Goal: Task Accomplishment & Management: Use online tool/utility

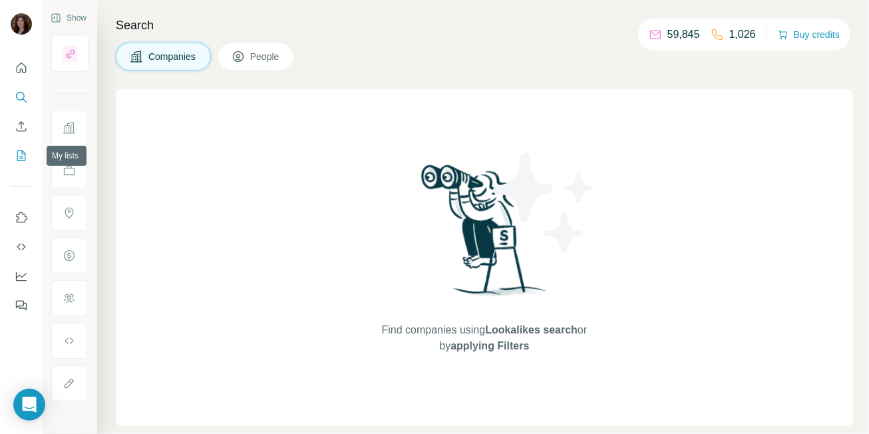
click at [23, 157] on icon "My lists" at bounding box center [21, 155] width 13 height 13
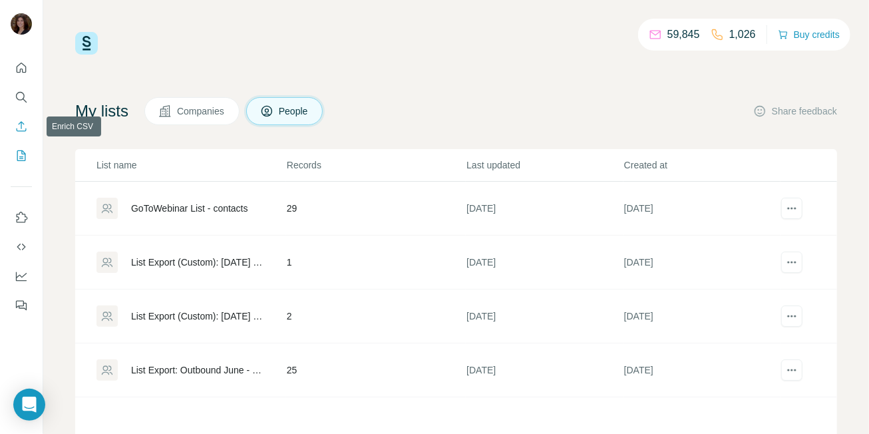
click at [20, 125] on icon "Enrich CSV" at bounding box center [21, 126] width 13 height 13
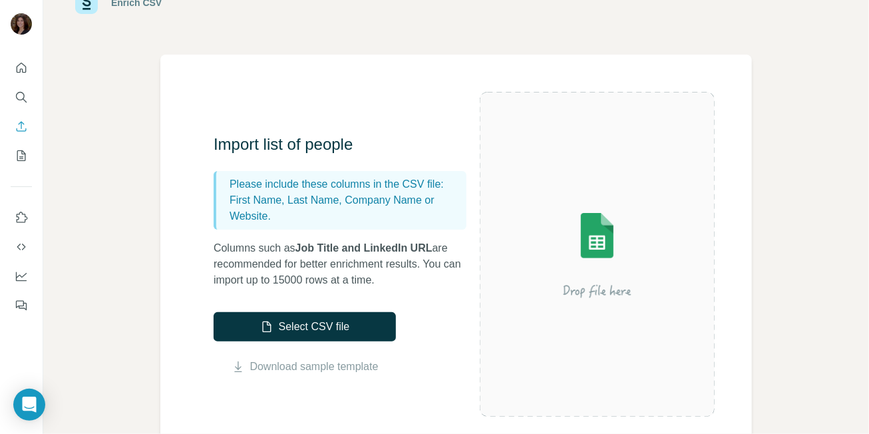
scroll to position [71, 0]
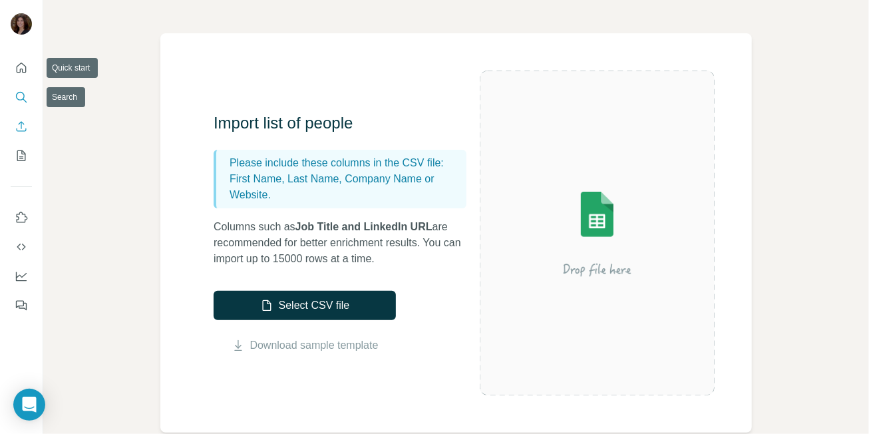
click at [21, 105] on button "Search" at bounding box center [21, 97] width 21 height 24
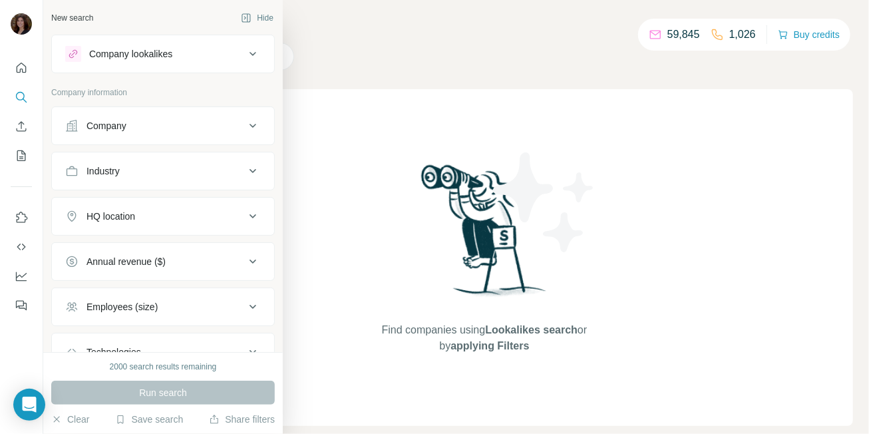
click at [84, 120] on div "Company" at bounding box center [155, 125] width 180 height 13
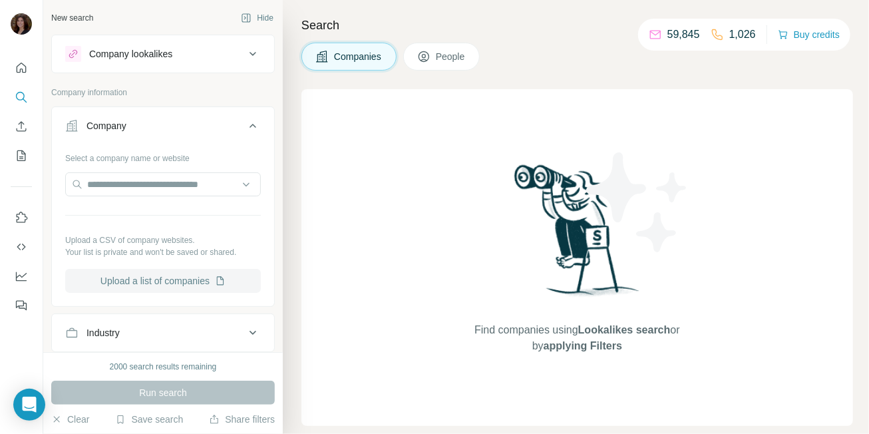
click at [164, 278] on button "Upload a list of companies" at bounding box center [163, 281] width 196 height 24
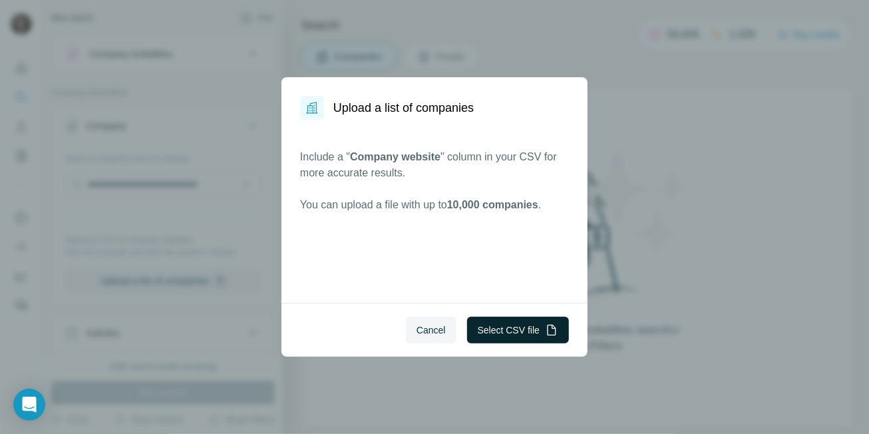
click at [484, 337] on button "Select CSV file" at bounding box center [518, 330] width 102 height 27
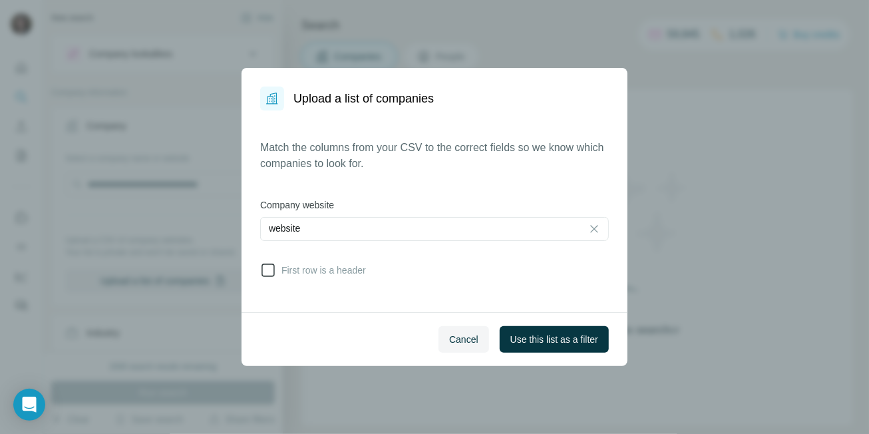
click at [273, 277] on icon at bounding box center [268, 270] width 16 height 16
click at [579, 335] on span "Use this list as a filter" at bounding box center [555, 339] width 88 height 13
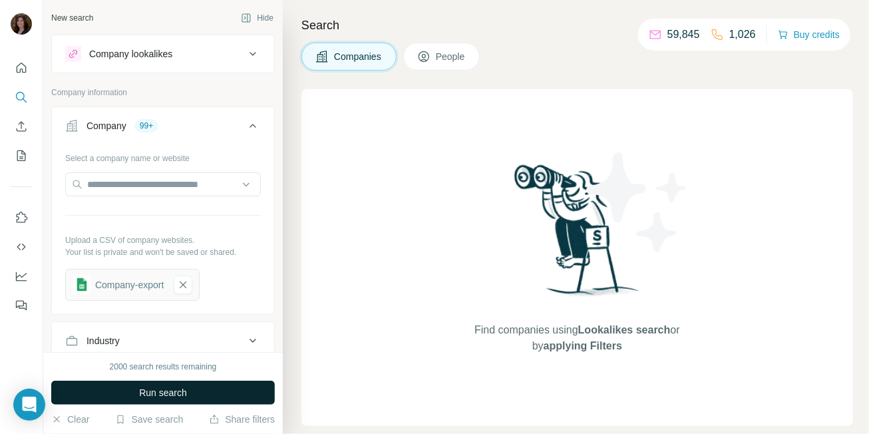
click at [180, 393] on span "Run search" at bounding box center [163, 392] width 48 height 13
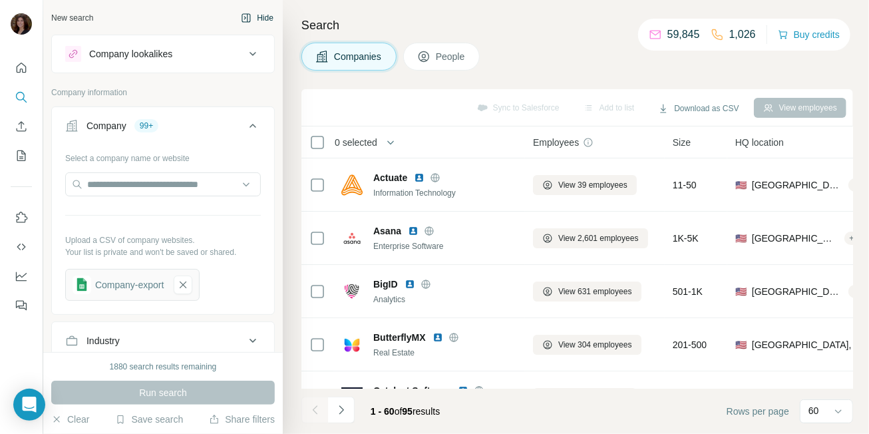
click at [263, 20] on button "Hide" at bounding box center [257, 18] width 51 height 20
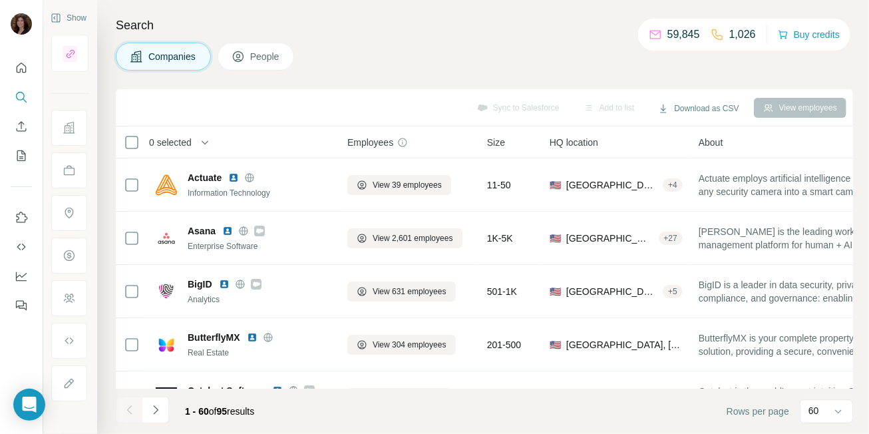
click at [276, 57] on span "People" at bounding box center [265, 56] width 31 height 13
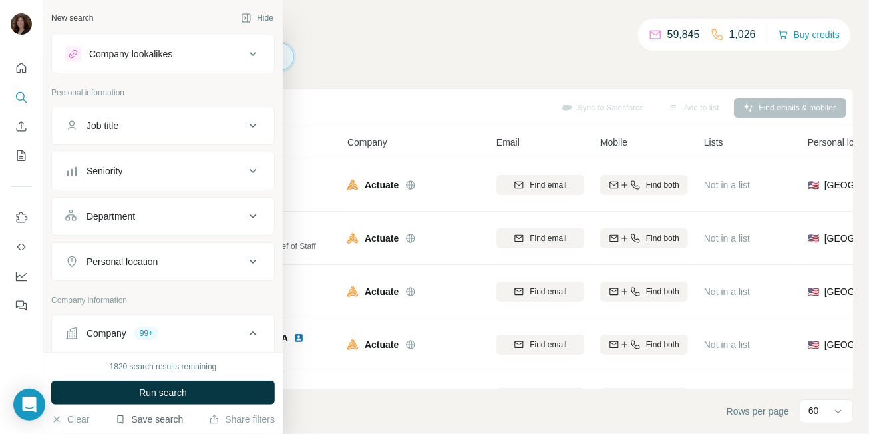
click at [141, 416] on button "Save search" at bounding box center [149, 419] width 68 height 13
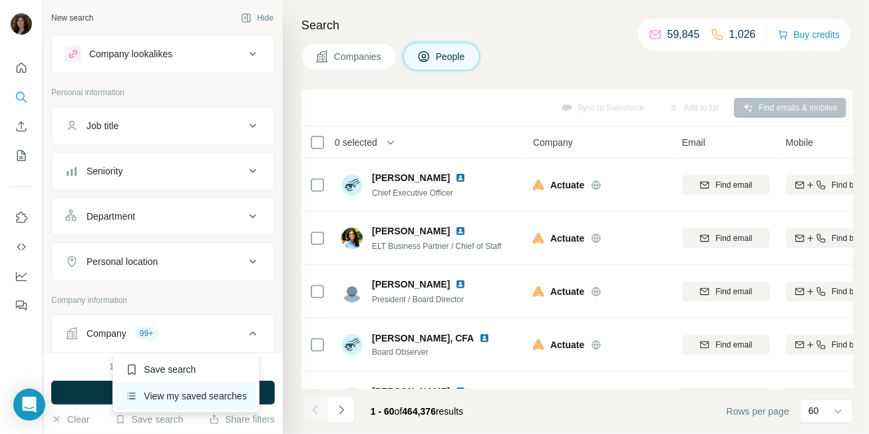
click at [152, 388] on div "View my saved searches" at bounding box center [186, 396] width 140 height 27
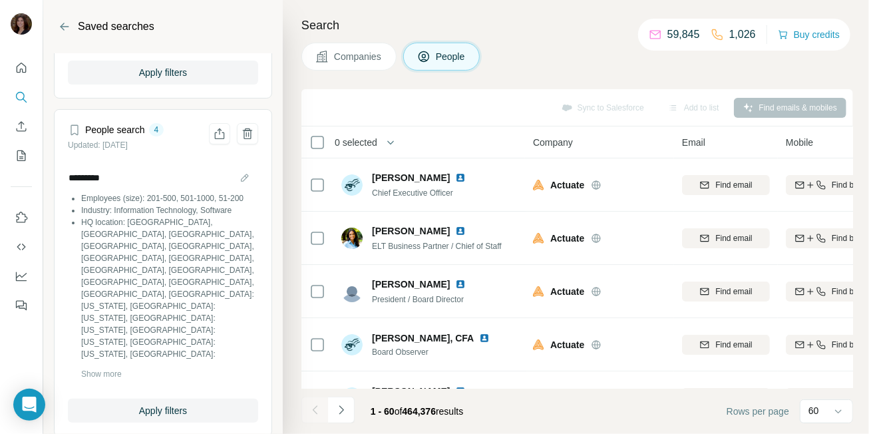
scroll to position [976, 0]
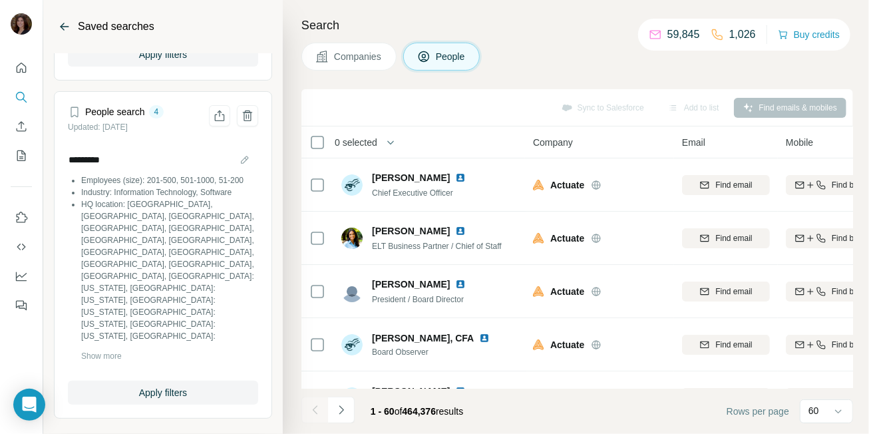
click at [63, 27] on icon "Back" at bounding box center [65, 26] width 9 height 1
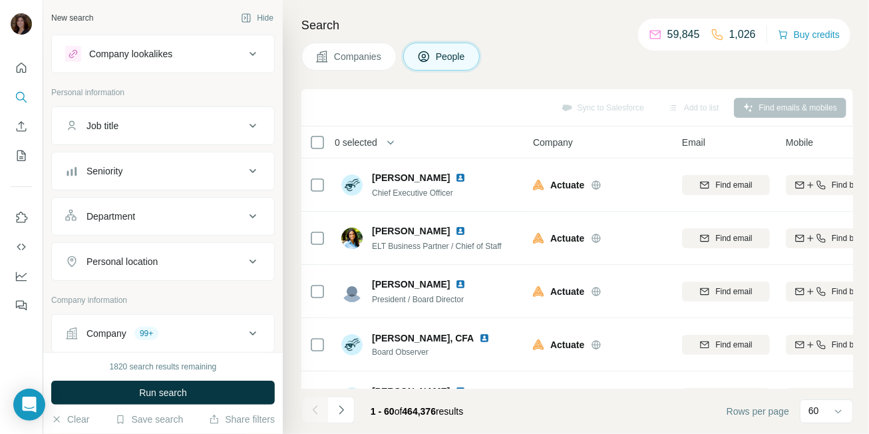
click at [174, 210] on div "Department" at bounding box center [155, 216] width 180 height 13
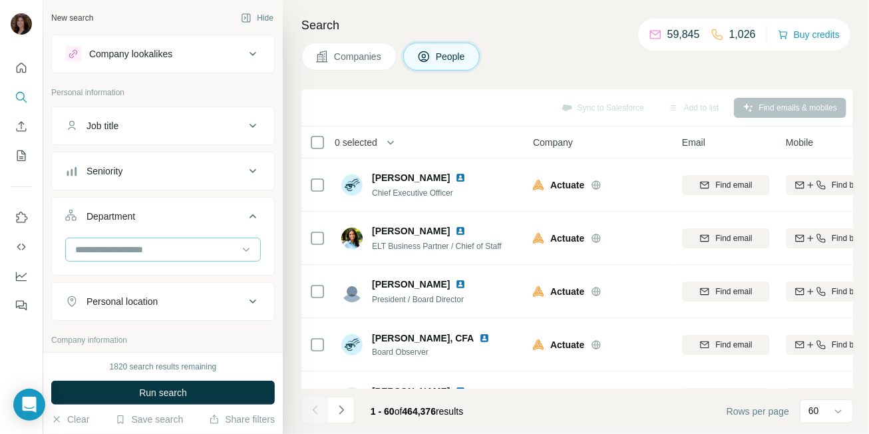
click at [174, 256] on div at bounding box center [156, 249] width 164 height 23
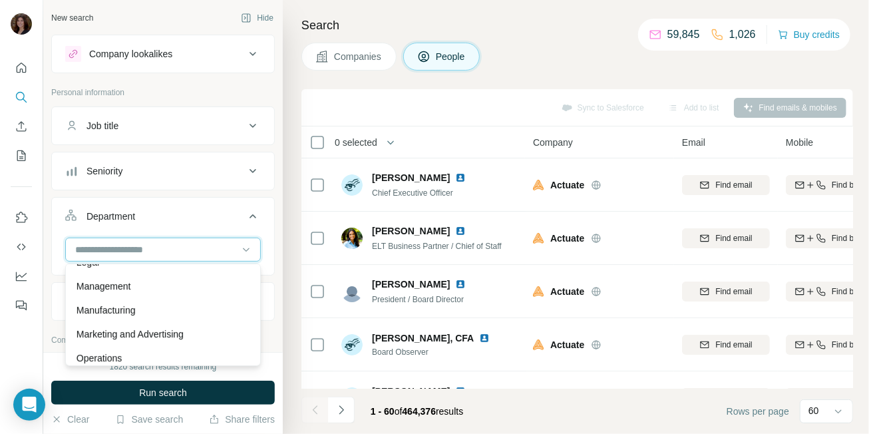
scroll to position [250, 0]
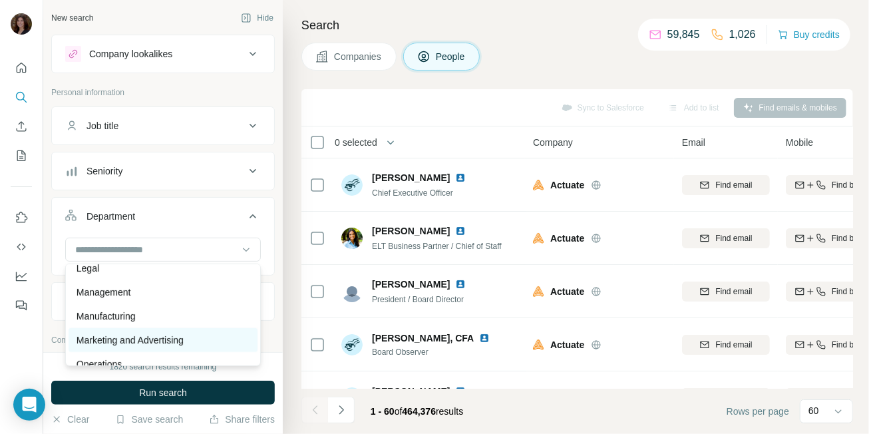
click at [172, 335] on p "Marketing and Advertising" at bounding box center [130, 339] width 107 height 13
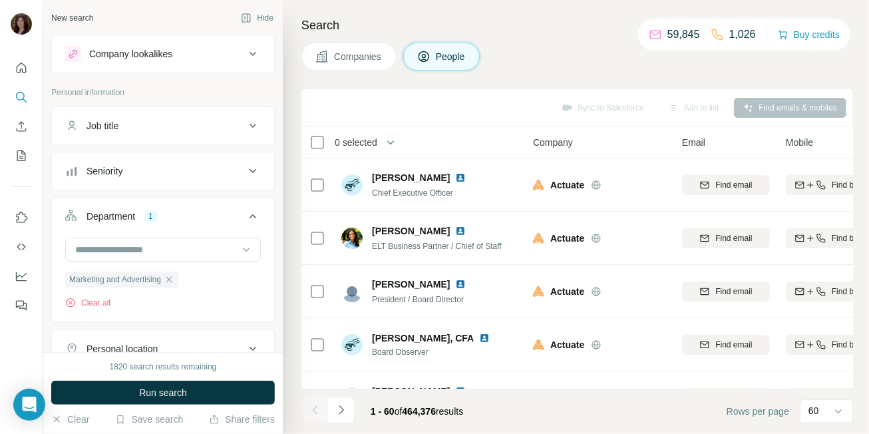
click at [190, 171] on div "Seniority" at bounding box center [155, 170] width 180 height 13
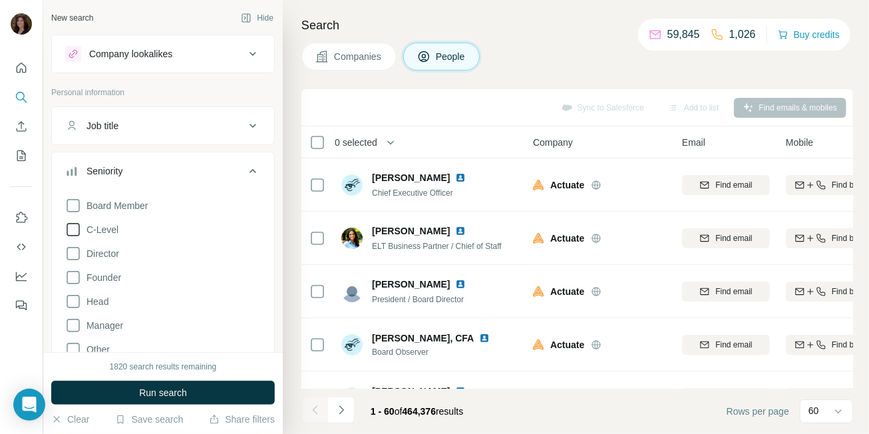
click at [109, 226] on span "C-Level" at bounding box center [99, 229] width 37 height 13
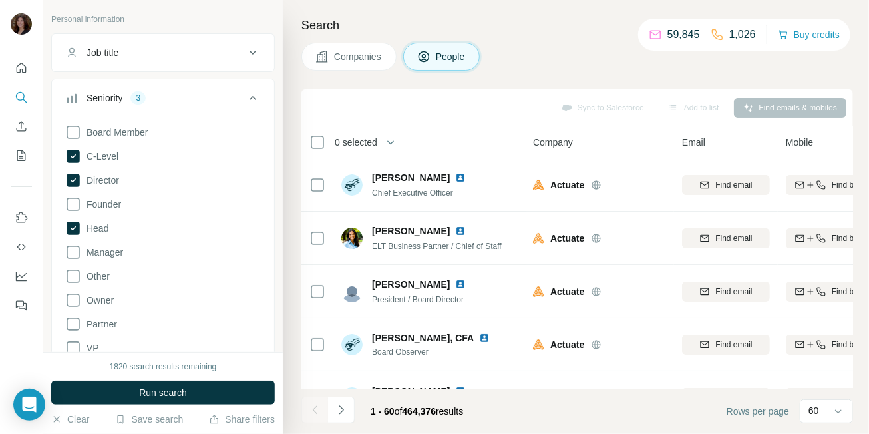
scroll to position [78, 0]
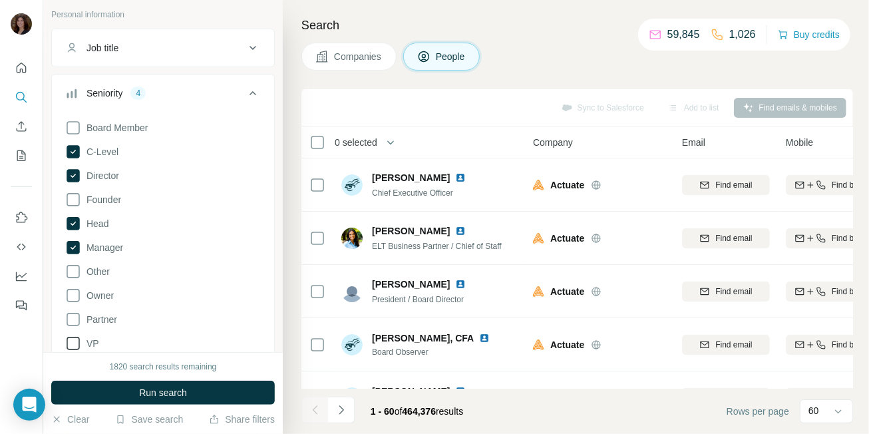
click at [89, 344] on span "VP" at bounding box center [90, 343] width 18 height 13
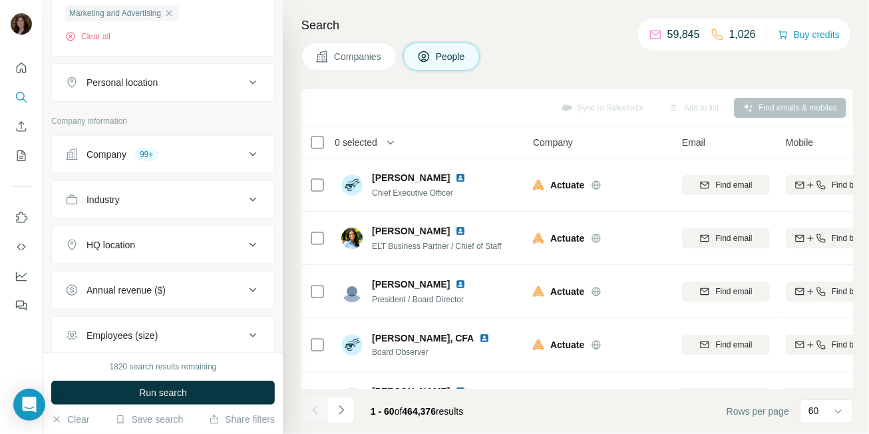
scroll to position [553, 0]
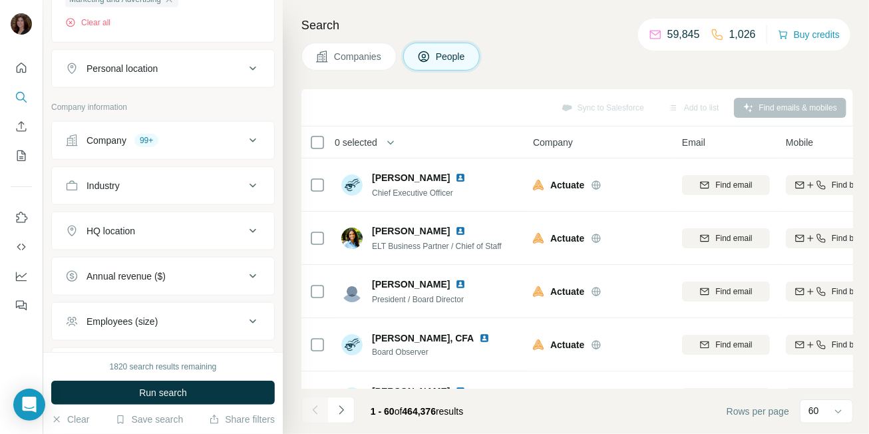
click at [217, 66] on div "Personal location" at bounding box center [155, 68] width 180 height 13
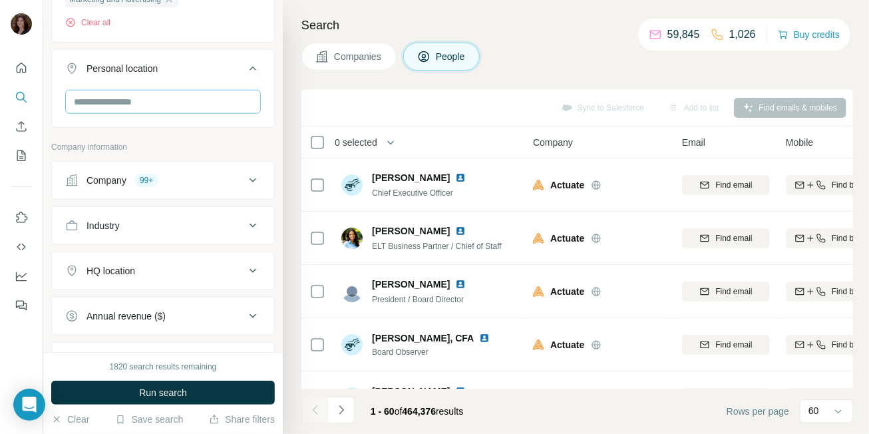
click at [202, 89] on div "Personal location" at bounding box center [163, 88] width 224 height 79
click at [202, 90] on input "text" at bounding box center [163, 102] width 196 height 24
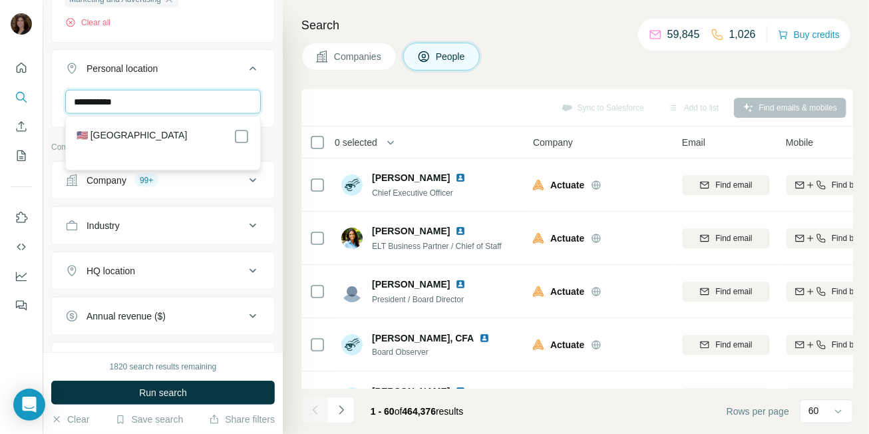
type input "**********"
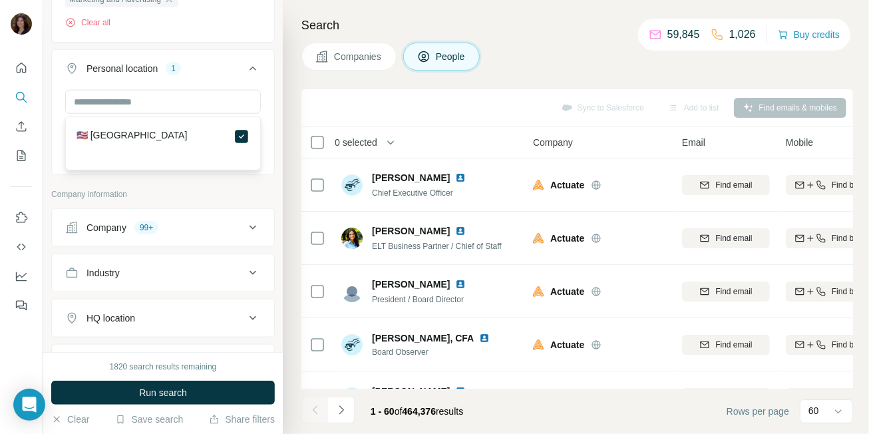
click at [252, 71] on icon at bounding box center [253, 69] width 16 height 16
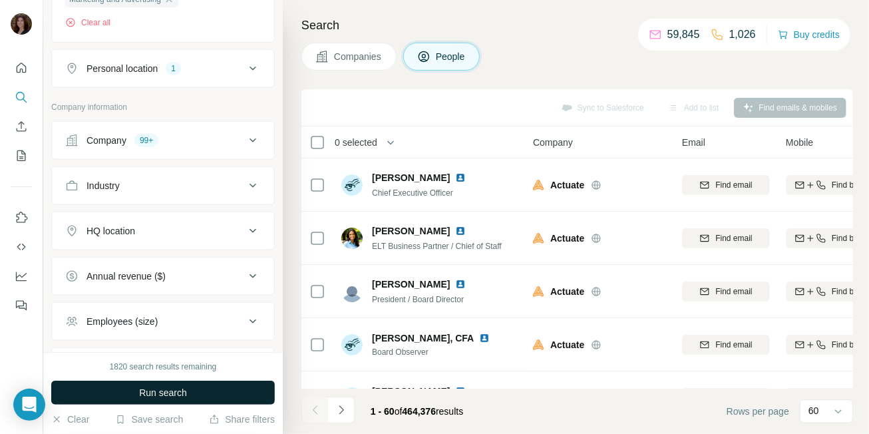
click at [177, 394] on span "Run search" at bounding box center [163, 392] width 48 height 13
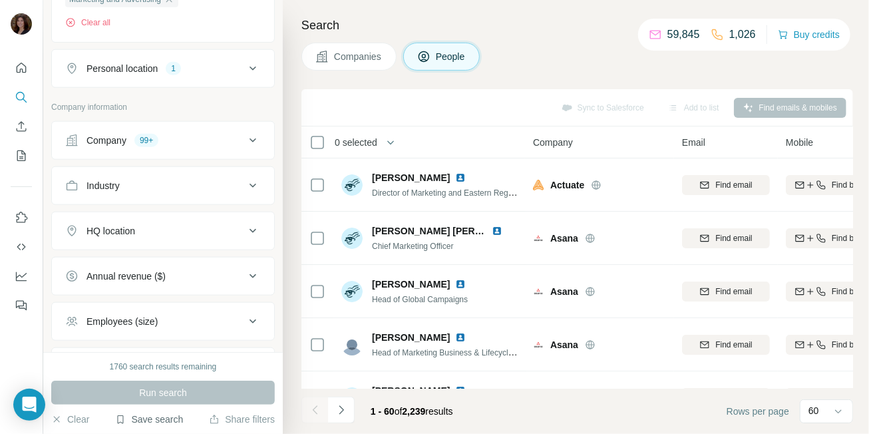
click at [156, 423] on button "Save search" at bounding box center [149, 419] width 68 height 13
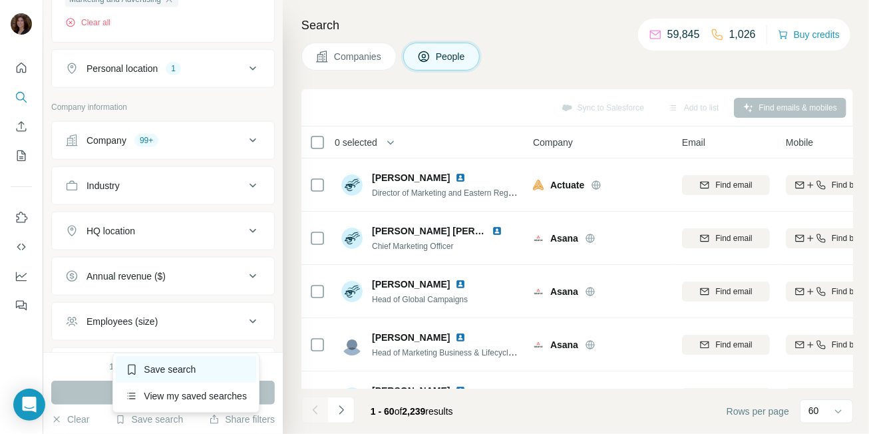
click at [176, 367] on div "Save search" at bounding box center [186, 369] width 140 height 27
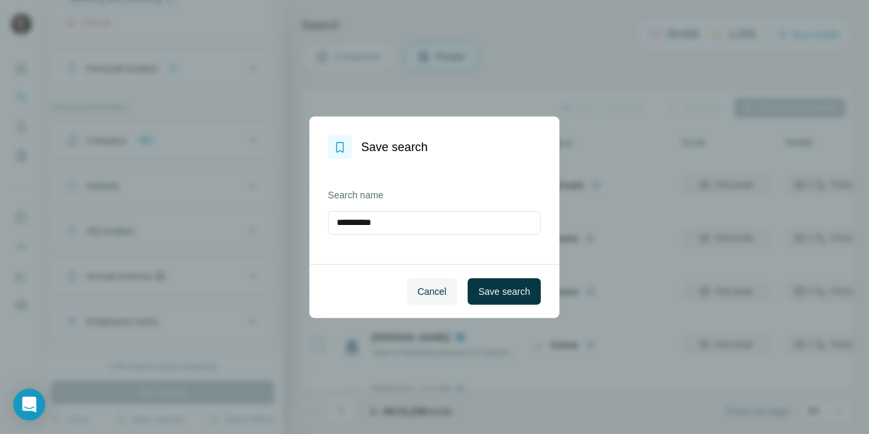
drag, startPoint x: 393, startPoint y: 220, endPoint x: 304, endPoint y: 221, distance: 89.9
click at [304, 222] on div "**********" at bounding box center [434, 217] width 869 height 434
type input "*********"
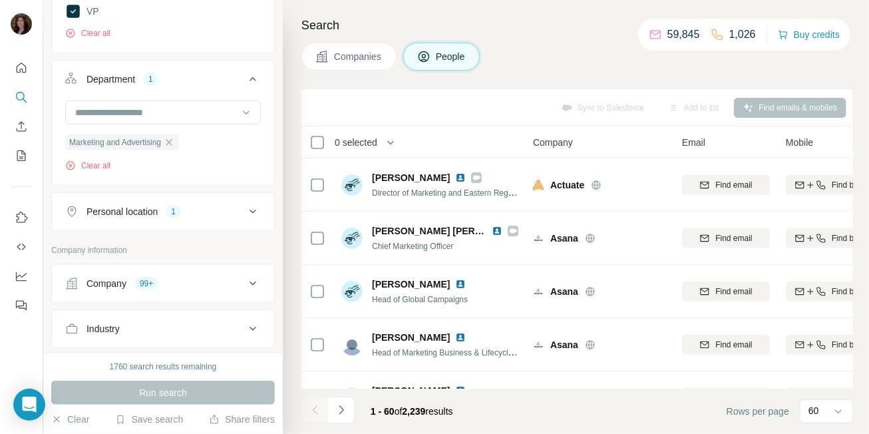
scroll to position [668, 0]
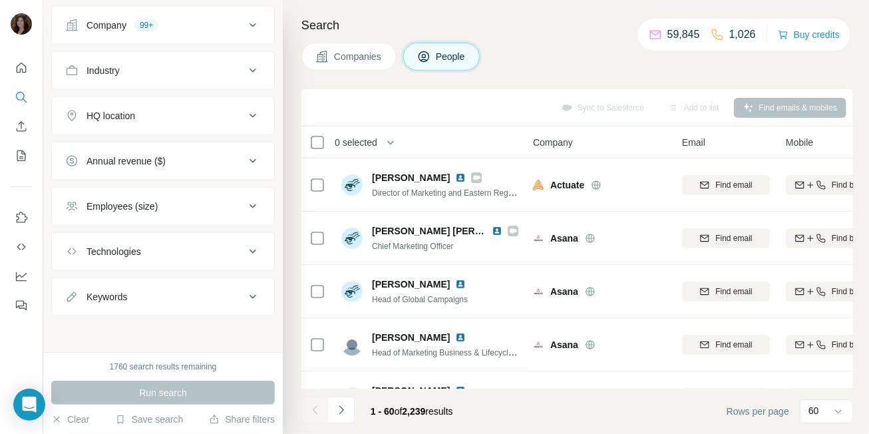
click at [191, 301] on div "Keywords" at bounding box center [155, 296] width 180 height 13
click at [174, 324] on input "text" at bounding box center [149, 330] width 169 height 24
type input "*******"
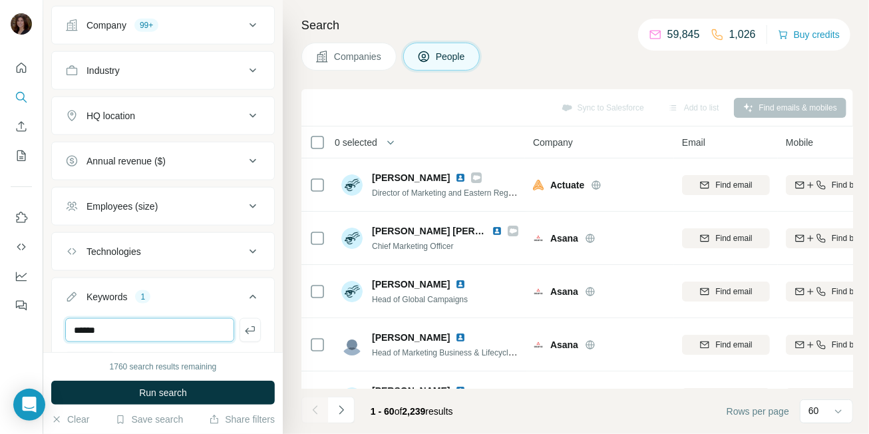
type input "******"
type input "*******"
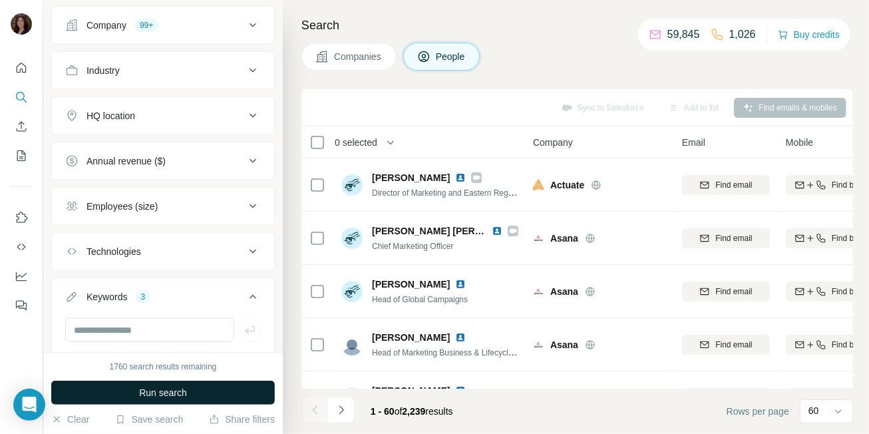
click at [170, 388] on span "Run search" at bounding box center [163, 392] width 48 height 13
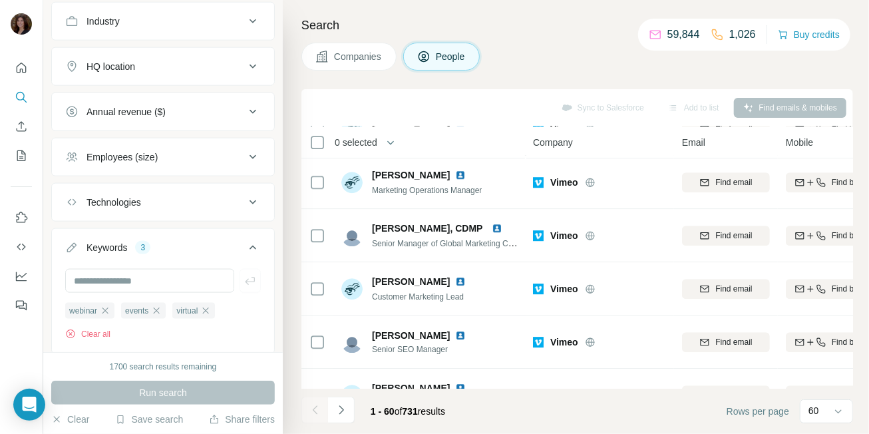
scroll to position [740, 0]
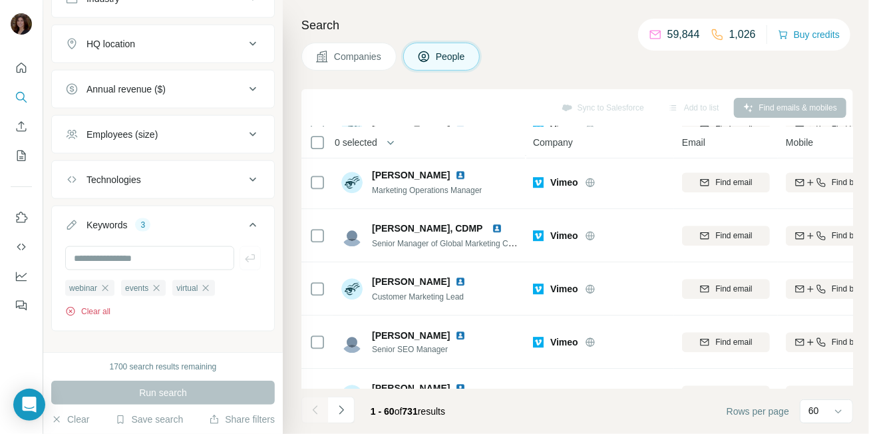
click at [95, 310] on button "Clear all" at bounding box center [87, 312] width 45 height 12
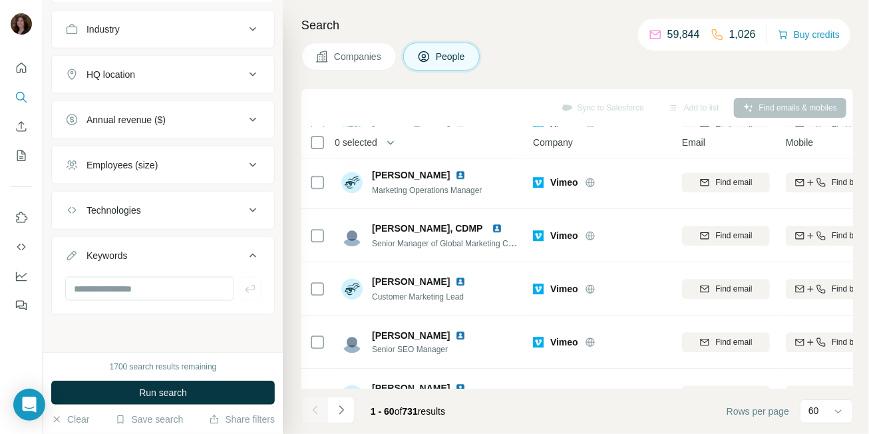
scroll to position [708, 0]
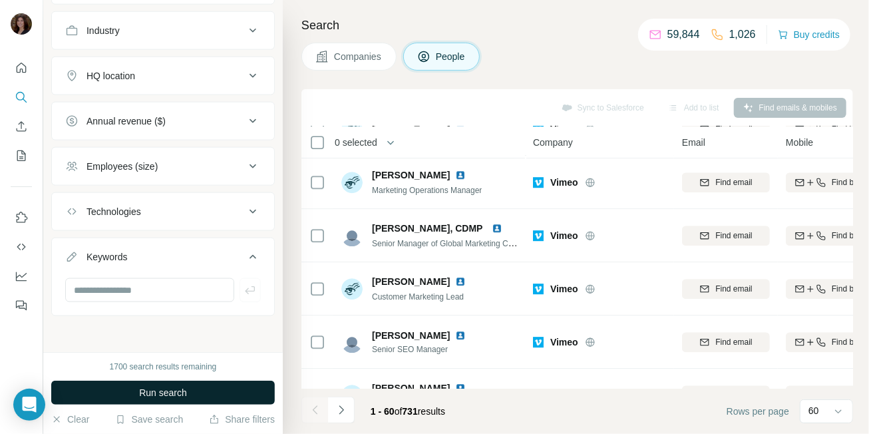
click at [208, 399] on button "Run search" at bounding box center [163, 393] width 224 height 24
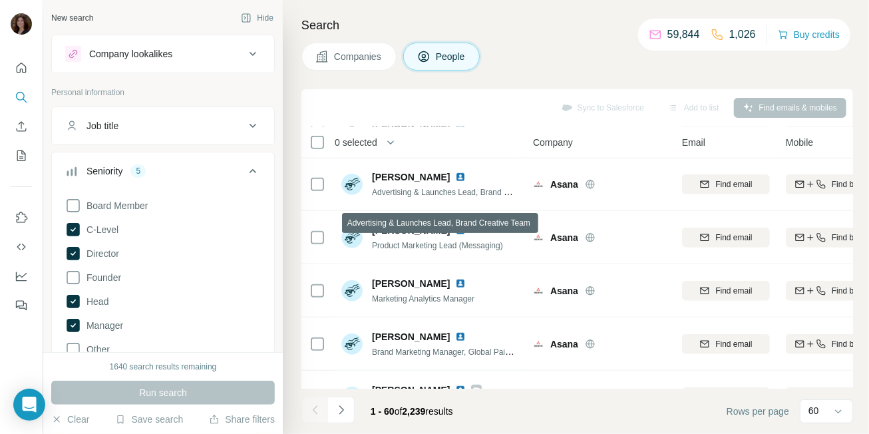
scroll to position [2971, 0]
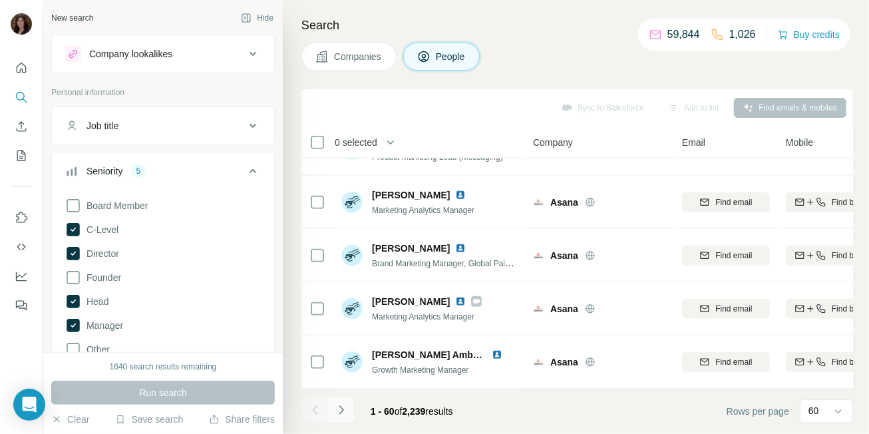
click at [347, 408] on icon "Navigate to next page" at bounding box center [341, 409] width 13 height 13
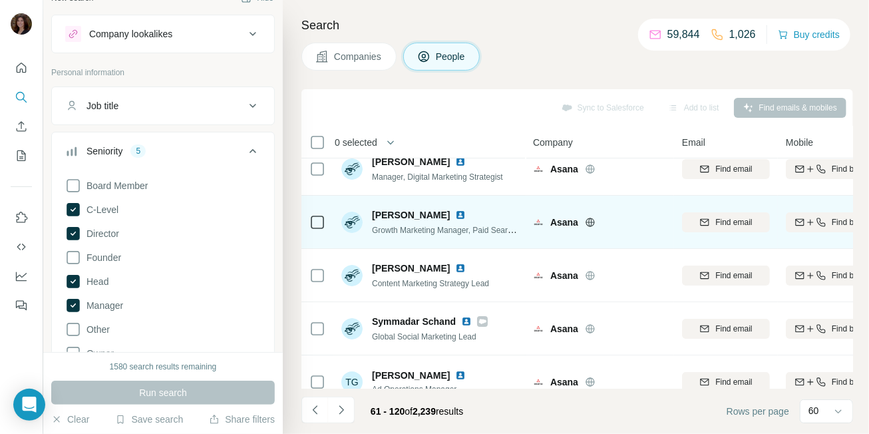
scroll to position [17, 0]
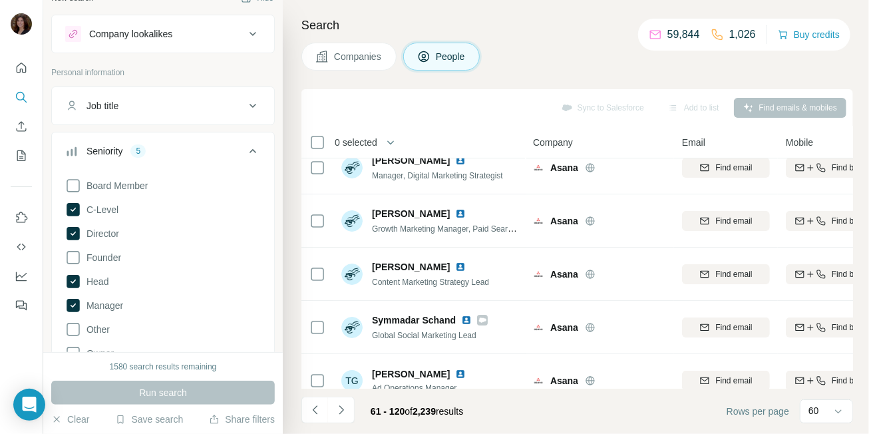
drag, startPoint x: 319, startPoint y: 411, endPoint x: 341, endPoint y: 391, distance: 29.2
click at [331, 397] on ul at bounding box center [328, 411] width 53 height 29
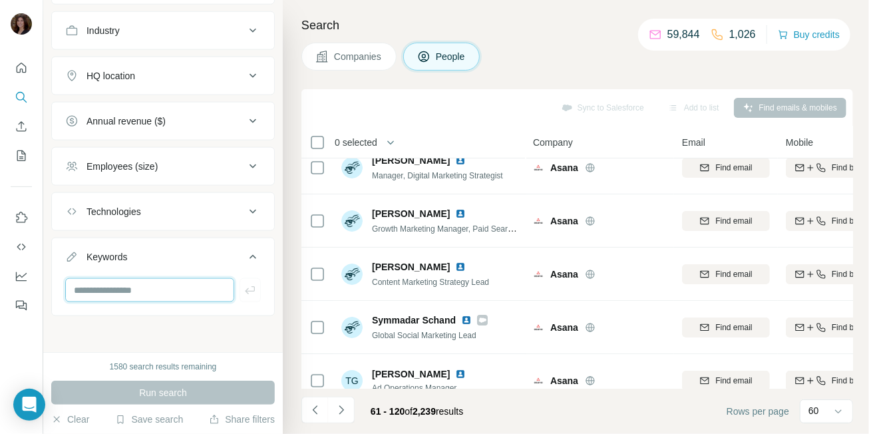
click at [188, 295] on input "text" at bounding box center [149, 290] width 169 height 24
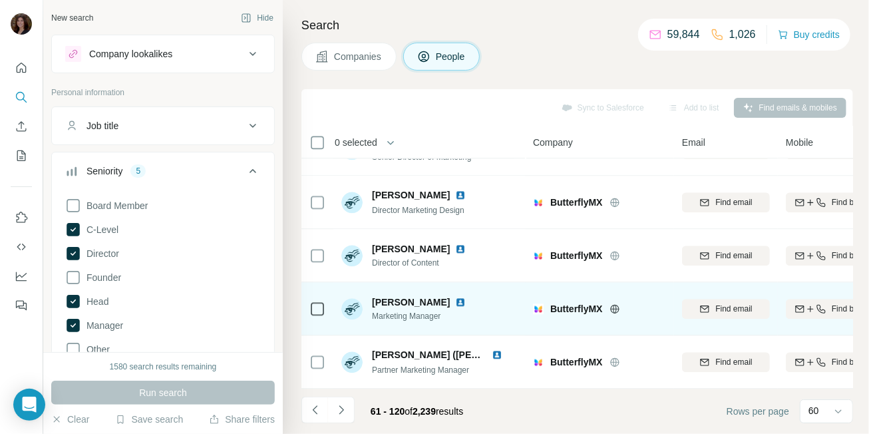
scroll to position [1471, 0]
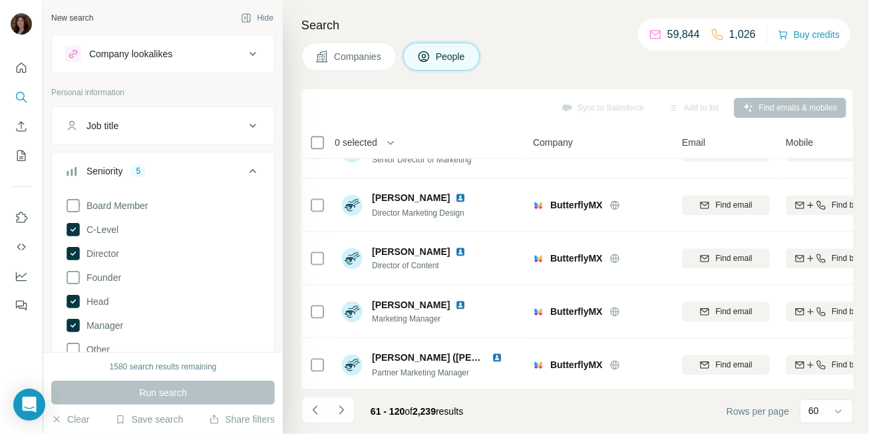
click at [245, 128] on icon at bounding box center [253, 126] width 16 height 16
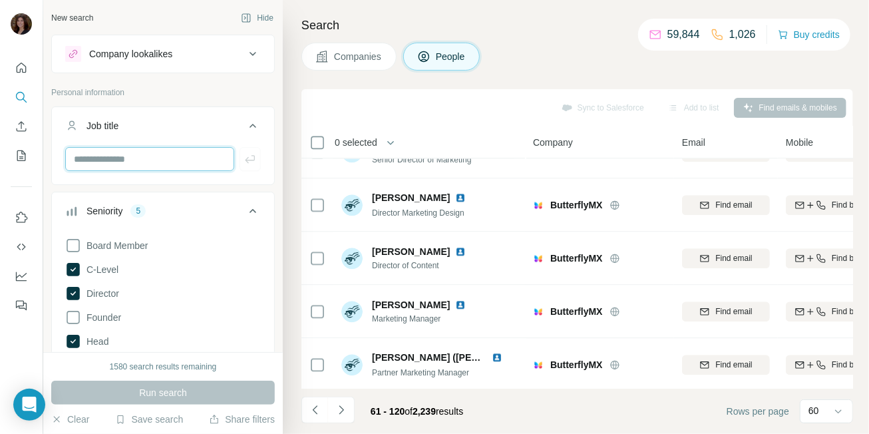
click at [173, 167] on input "text" at bounding box center [149, 159] width 169 height 24
type input "*******"
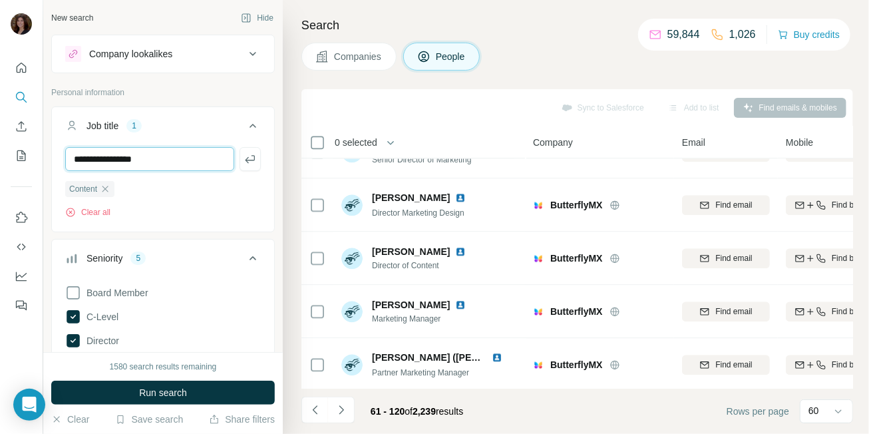
type input "**********"
type input "******"
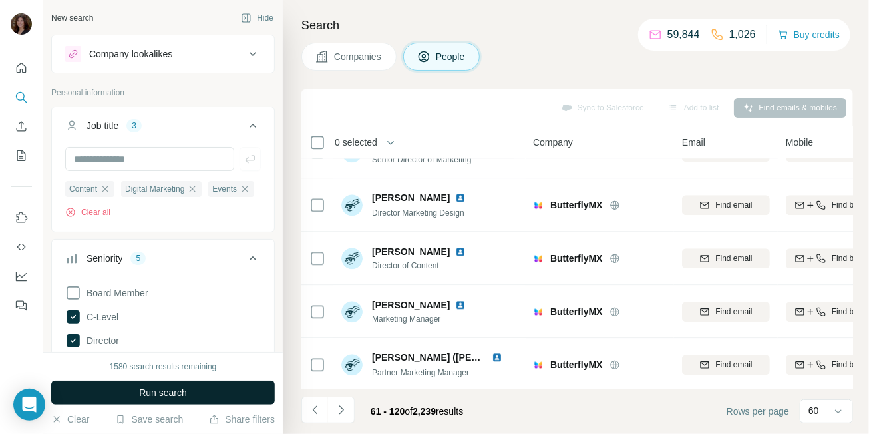
click at [198, 397] on button "Run search" at bounding box center [163, 393] width 224 height 24
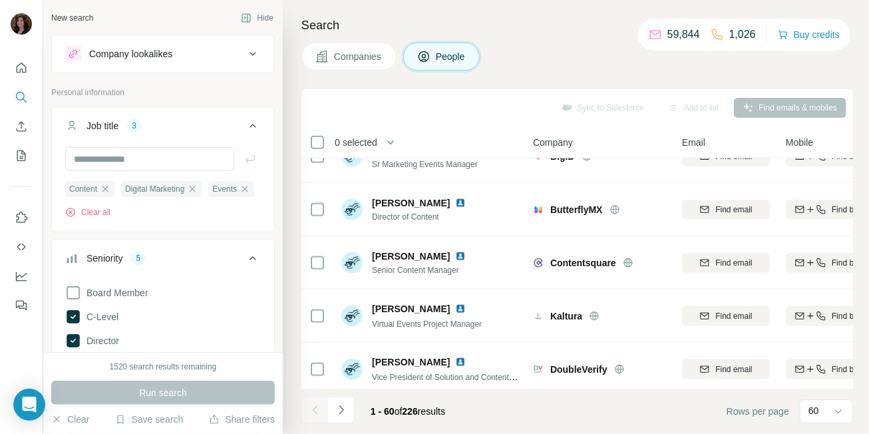
scroll to position [722, 0]
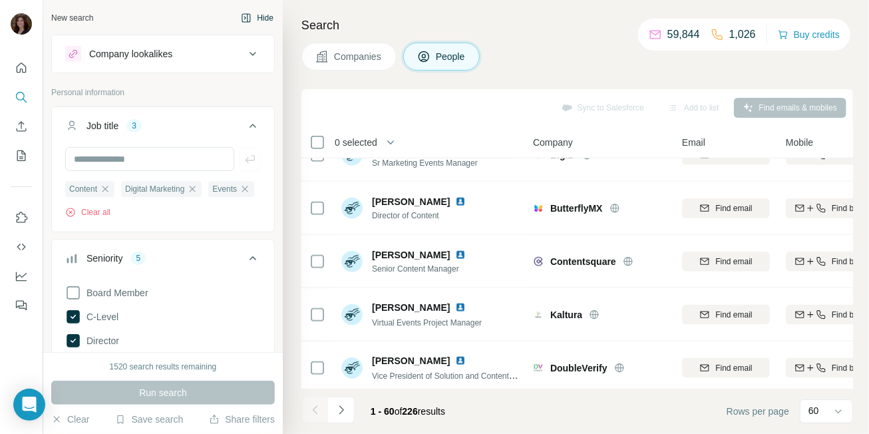
click at [250, 16] on button "Hide" at bounding box center [257, 18] width 51 height 20
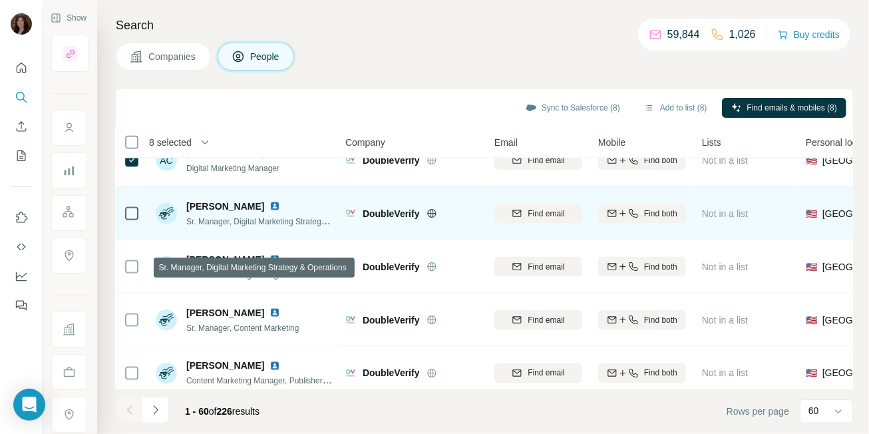
scroll to position [1003, 2]
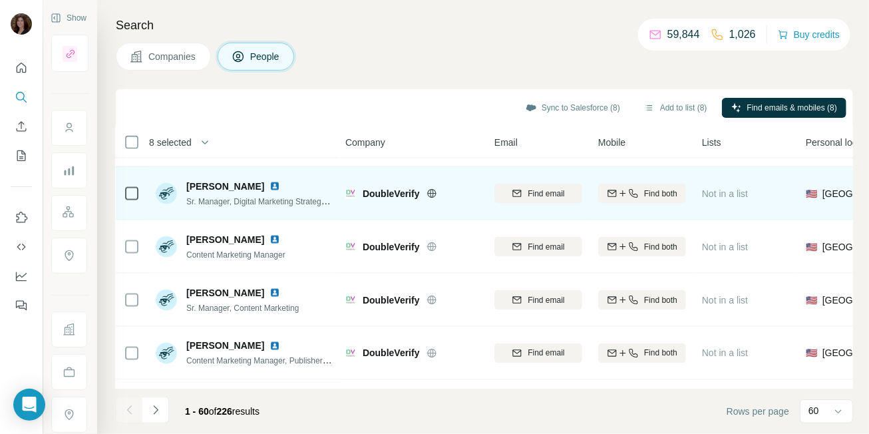
click at [135, 200] on icon at bounding box center [132, 194] width 16 height 16
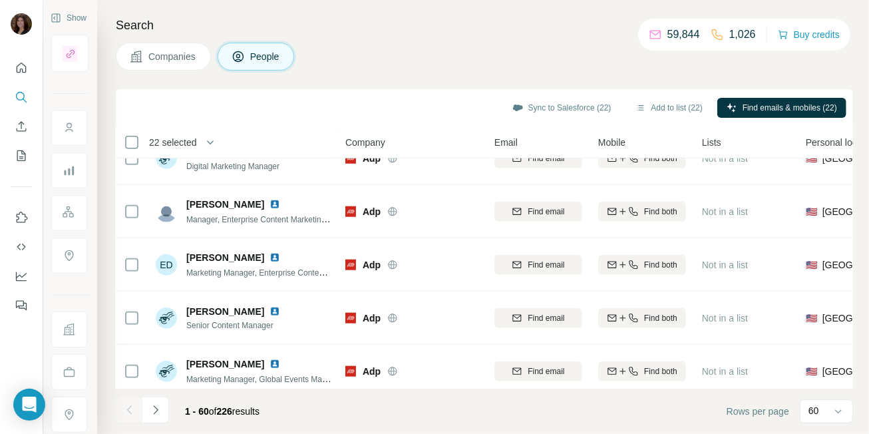
scroll to position [2971, 2]
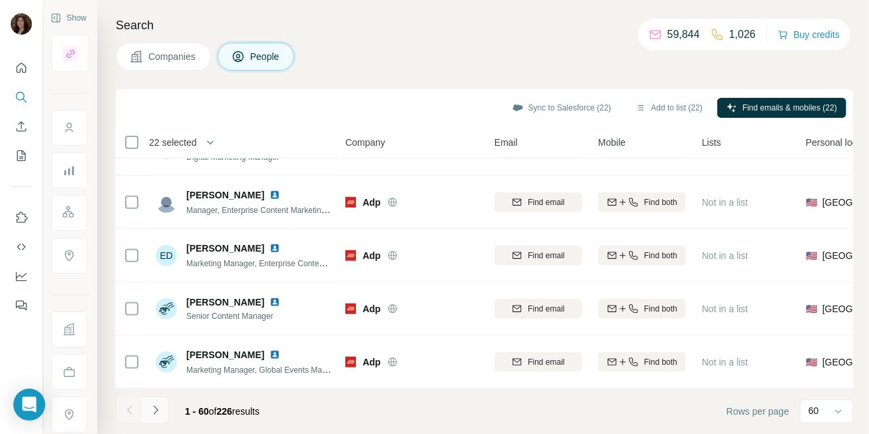
click at [158, 413] on icon "Navigate to next page" at bounding box center [155, 409] width 13 height 13
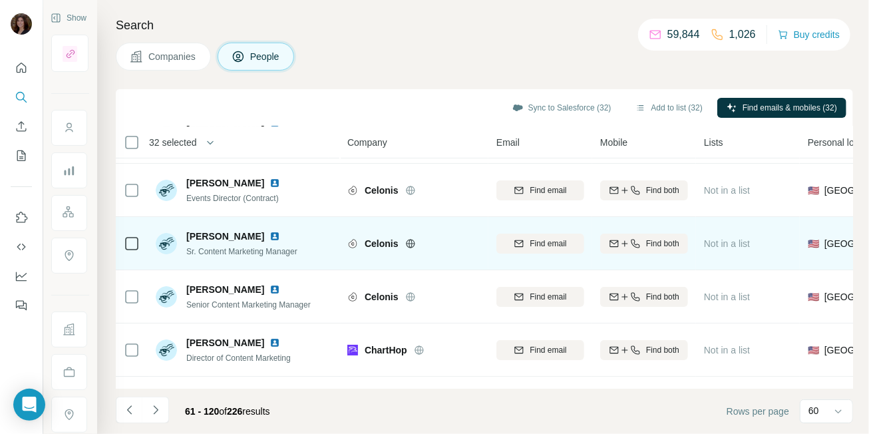
scroll to position [2338, 0]
click at [130, 249] on icon at bounding box center [132, 243] width 16 height 16
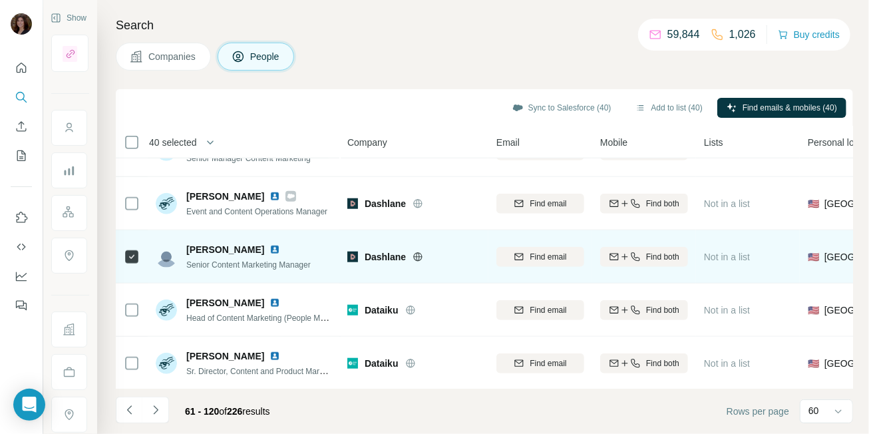
scroll to position [2971, 0]
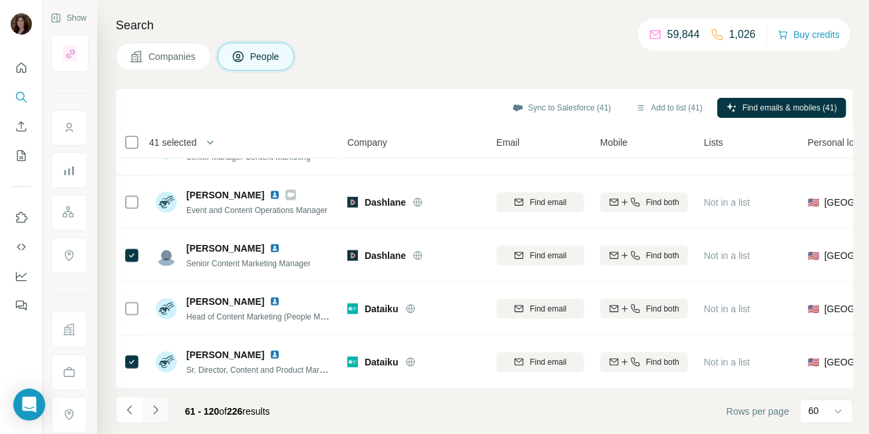
click at [158, 404] on icon "Navigate to next page" at bounding box center [155, 409] width 13 height 13
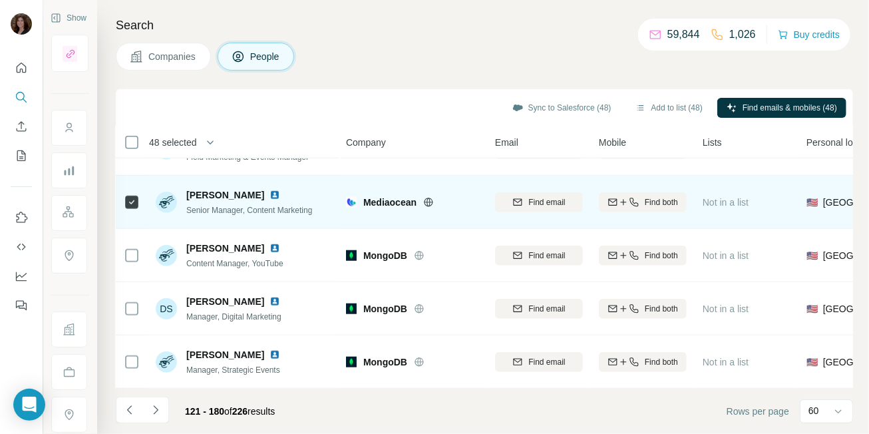
scroll to position [2971, 1]
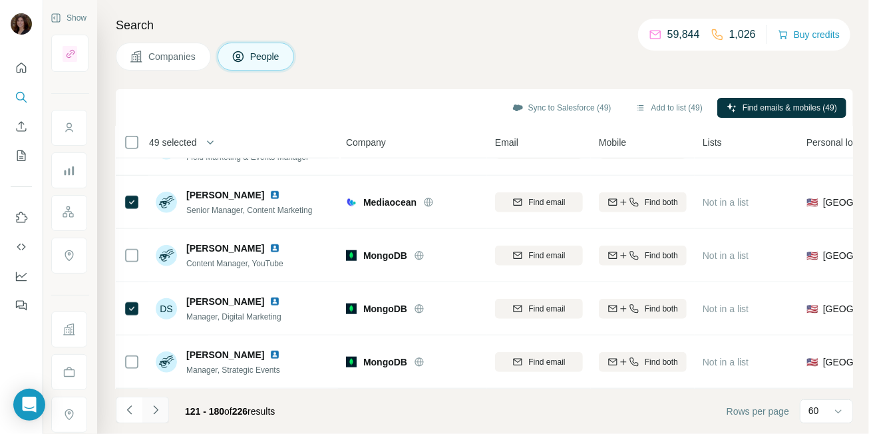
click at [161, 405] on icon "Navigate to next page" at bounding box center [155, 409] width 13 height 13
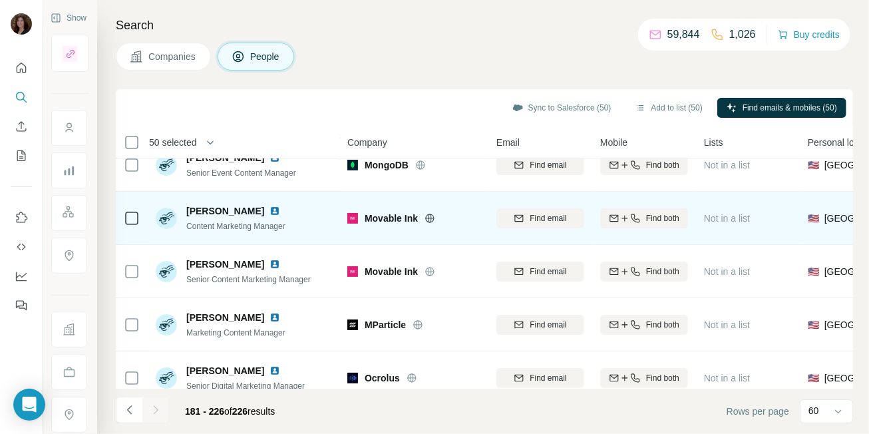
scroll to position [79, 0]
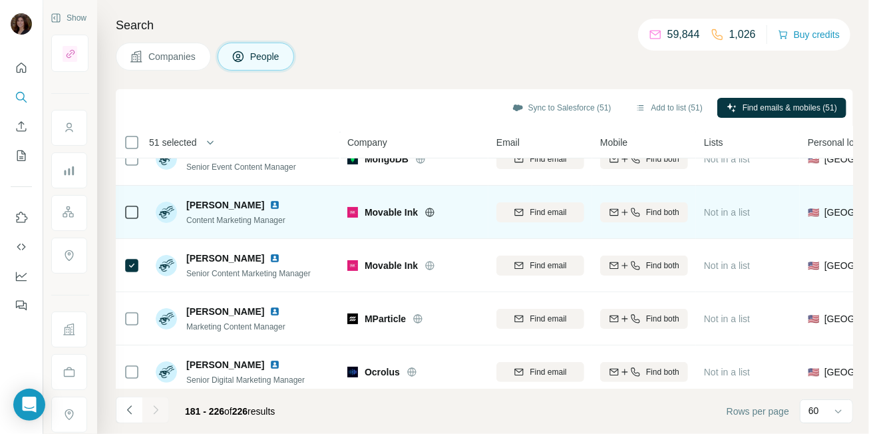
click at [127, 219] on icon at bounding box center [132, 212] width 16 height 16
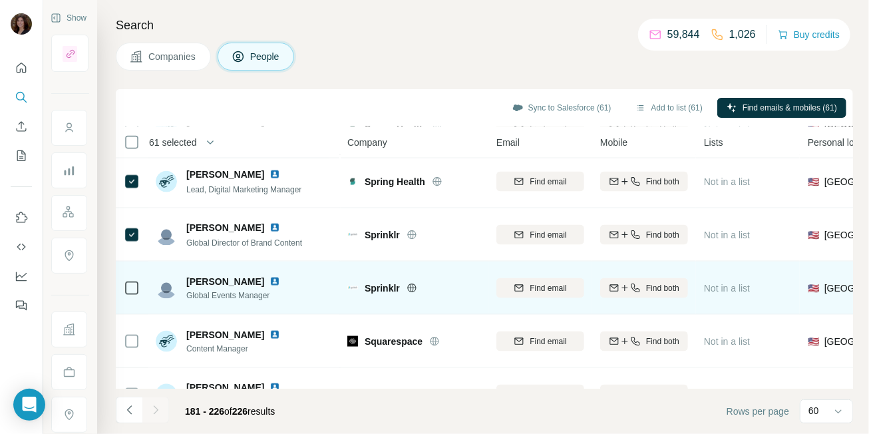
scroll to position [911, 0]
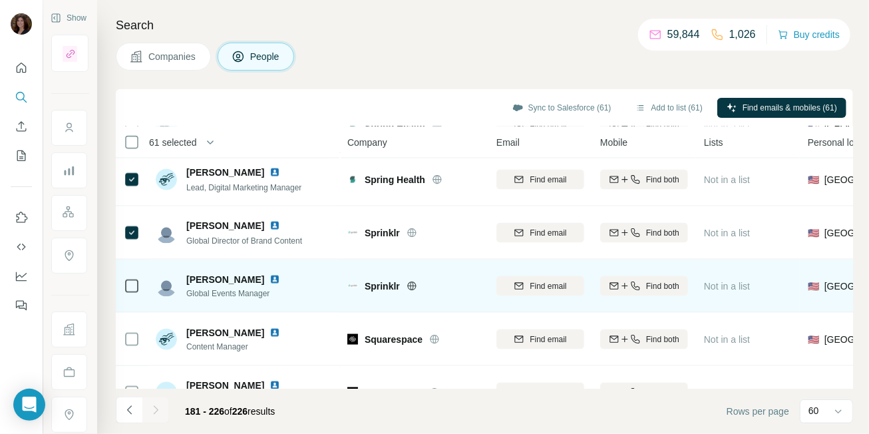
click at [124, 285] on icon at bounding box center [132, 286] width 16 height 16
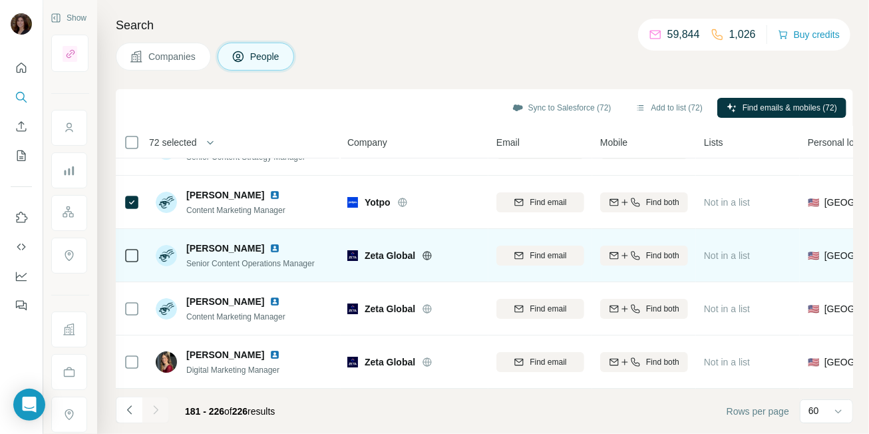
scroll to position [2226, 0]
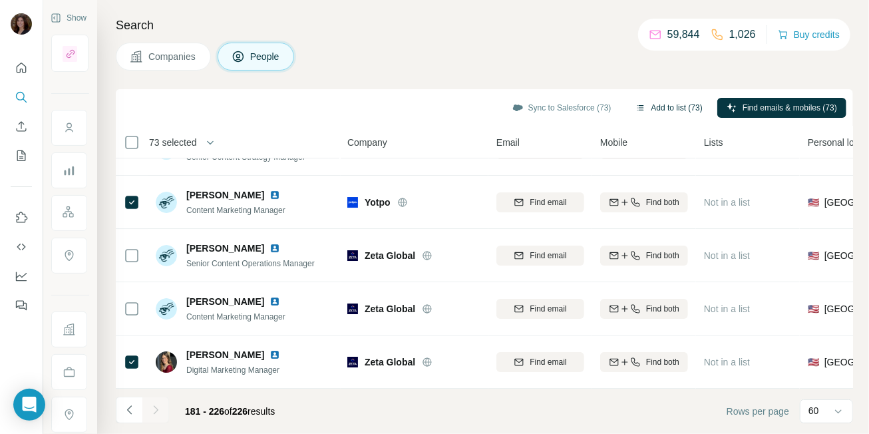
click at [662, 105] on button "Add to list (73)" at bounding box center [669, 108] width 86 height 20
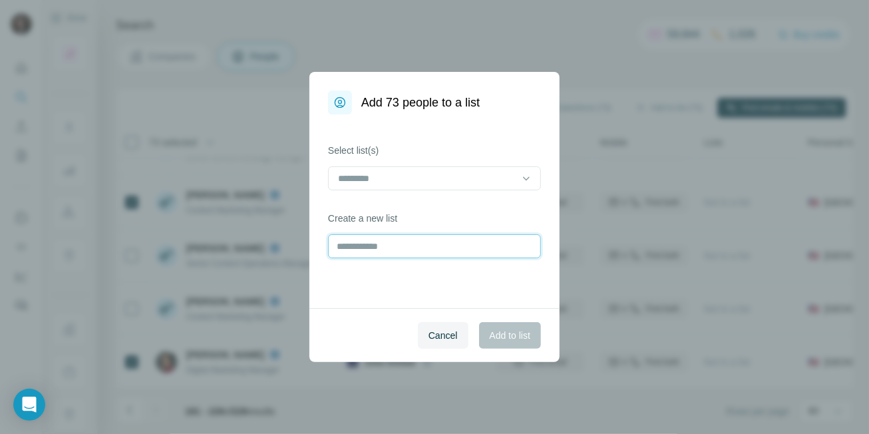
click at [451, 244] on input "text" at bounding box center [434, 246] width 213 height 24
type input "**********"
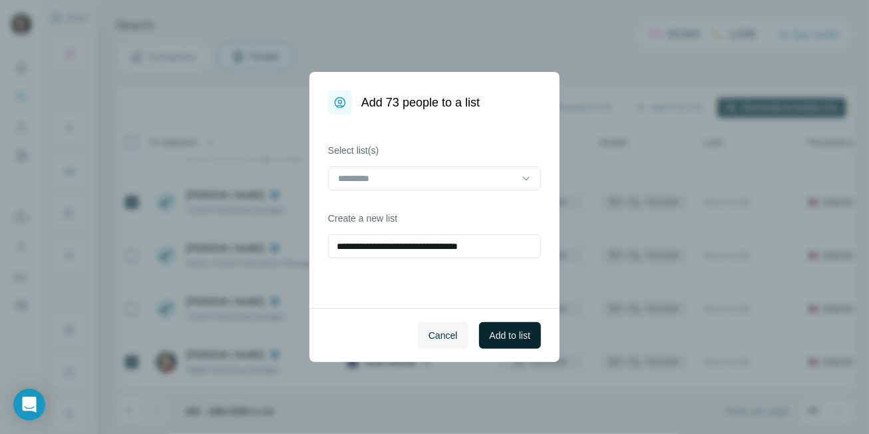
click at [516, 335] on span "Add to list" at bounding box center [510, 335] width 41 height 13
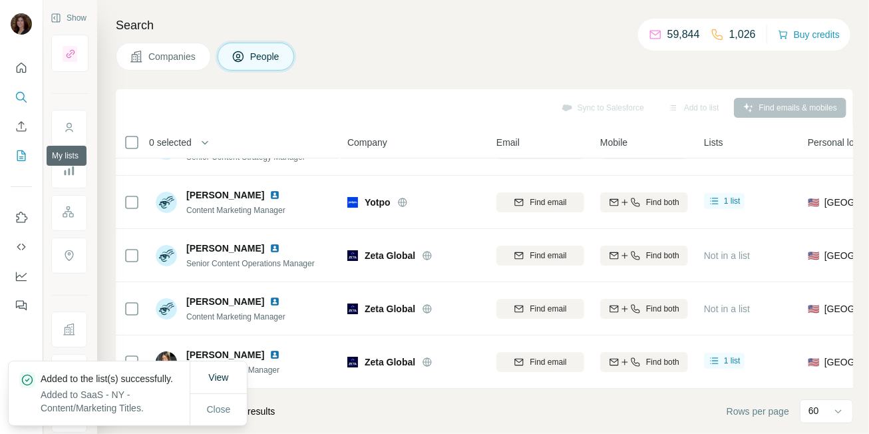
click at [19, 166] on button "My lists" at bounding box center [21, 156] width 21 height 24
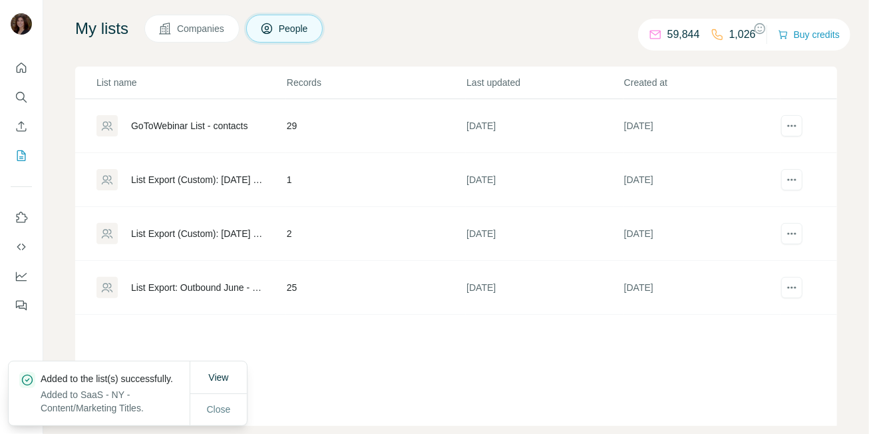
scroll to position [107, 0]
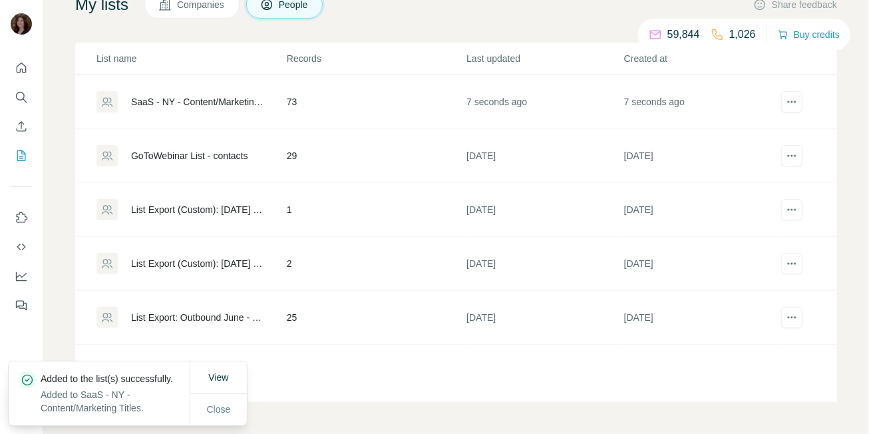
click at [226, 100] on div "SaaS - NY - Content/Marketing Titles" at bounding box center [197, 101] width 133 height 13
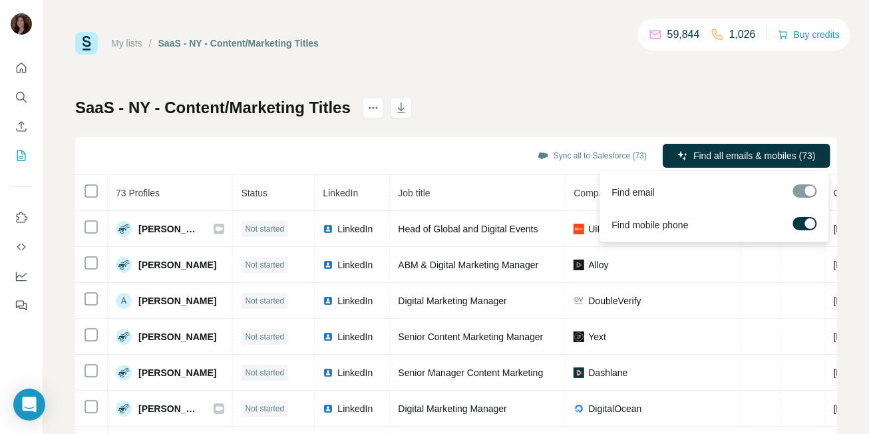
click at [760, 158] on span "Find all emails & mobiles (73)" at bounding box center [755, 155] width 122 height 13
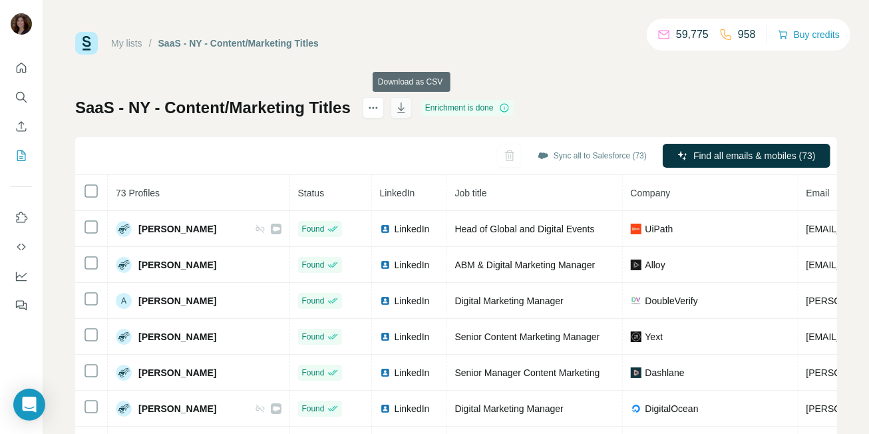
click at [408, 111] on icon "button" at bounding box center [401, 107] width 13 height 13
